Goal: Information Seeking & Learning: Learn about a topic

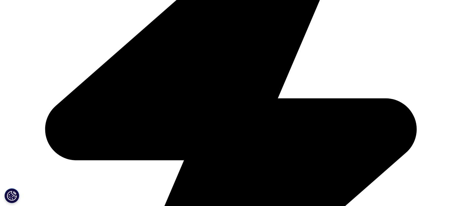
scroll to position [237, 0]
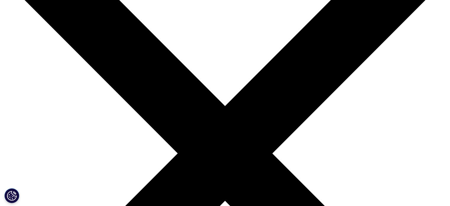
scroll to position [148, 0]
